Goal: Information Seeking & Learning: Learn about a topic

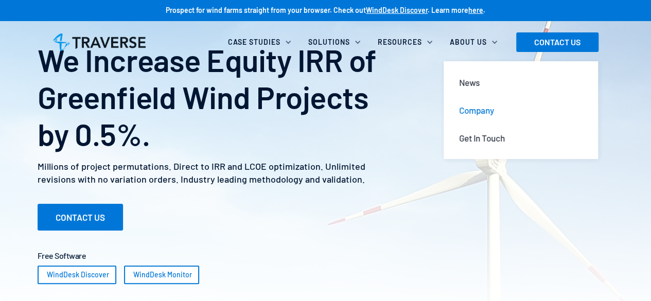
click at [475, 111] on div "Company" at bounding box center [476, 109] width 35 height 11
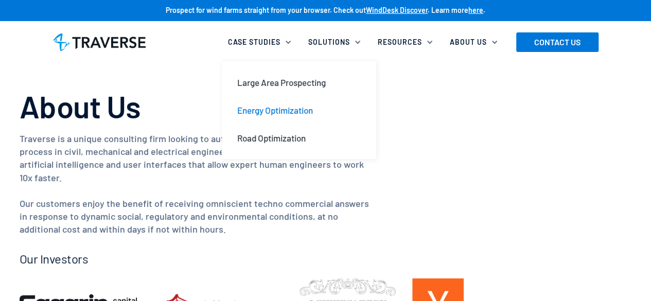
click at [261, 110] on div "Energy Optimization" at bounding box center [275, 109] width 76 height 11
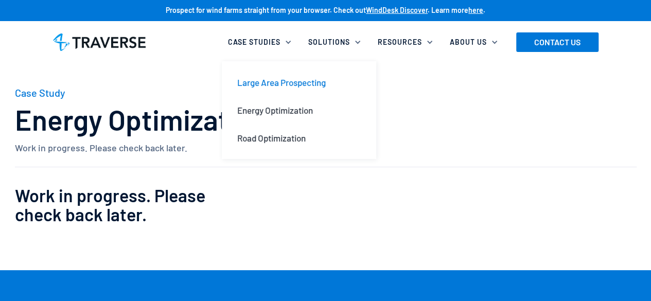
click at [283, 83] on div "Large Area Prospecting" at bounding box center [281, 82] width 88 height 11
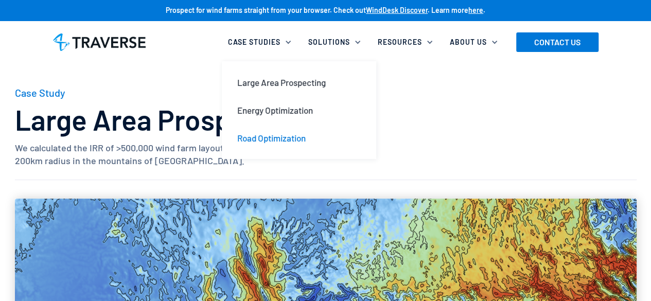
click at [282, 136] on div "Road Optimization" at bounding box center [271, 137] width 68 height 11
